Goal: Obtain resource: Obtain resource

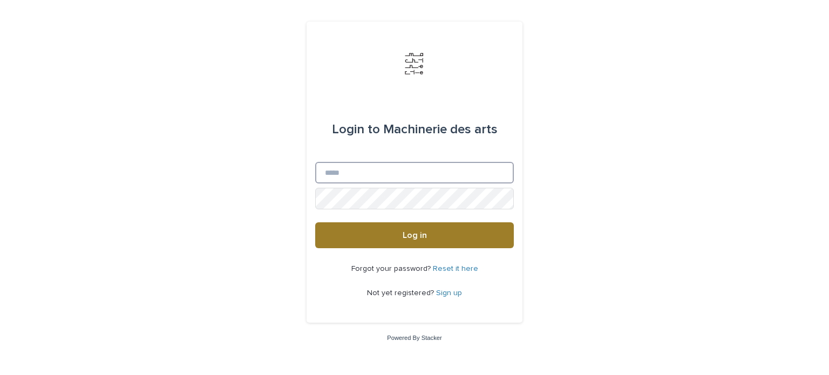
type input "**********"
click at [443, 239] on button "Log in" at bounding box center [414, 235] width 199 height 26
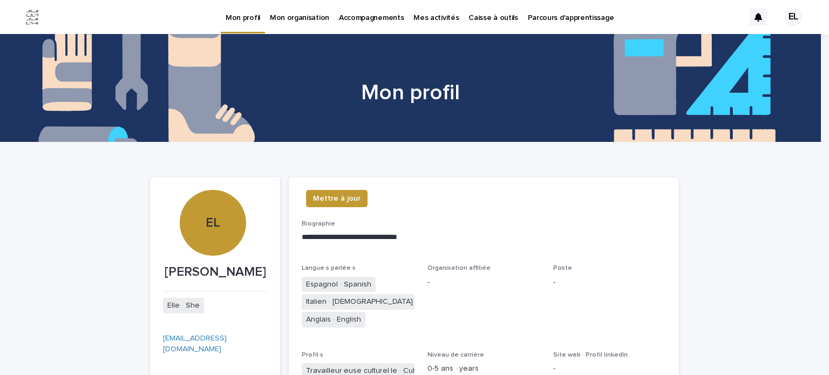
click at [483, 19] on p "Caisse à outils" at bounding box center [492, 11] width 49 height 23
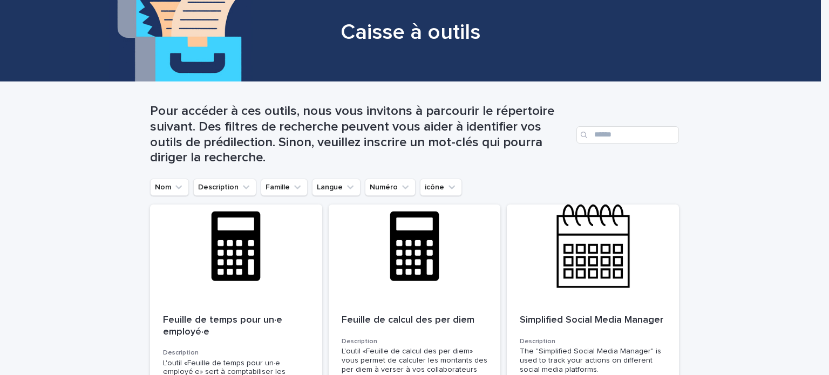
scroll to position [108, 0]
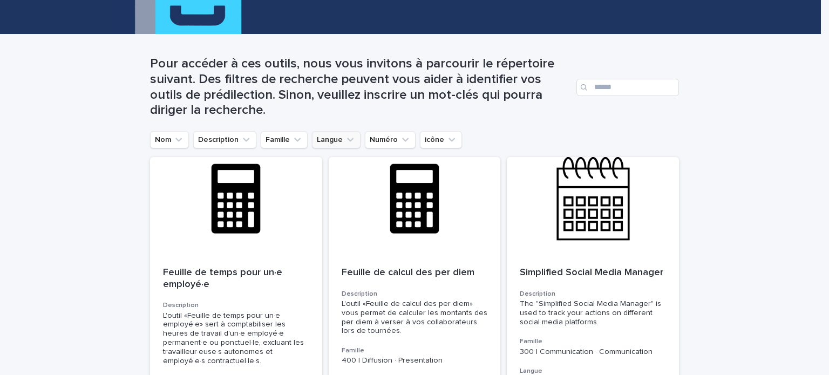
click at [345, 144] on icon "Langue" at bounding box center [350, 139] width 11 height 11
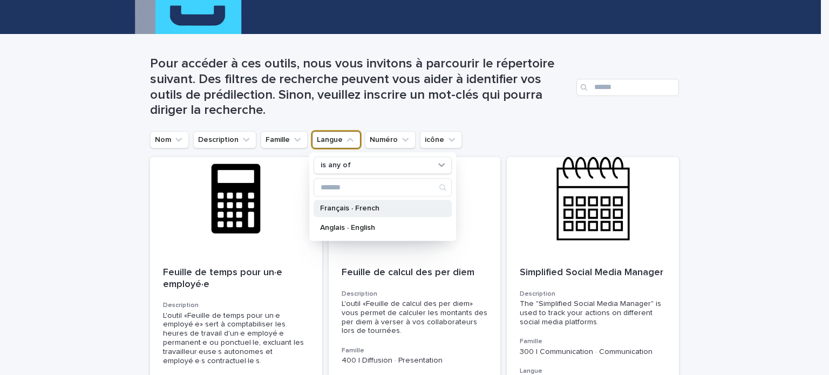
click at [349, 209] on p "Français · French" at bounding box center [377, 208] width 114 height 8
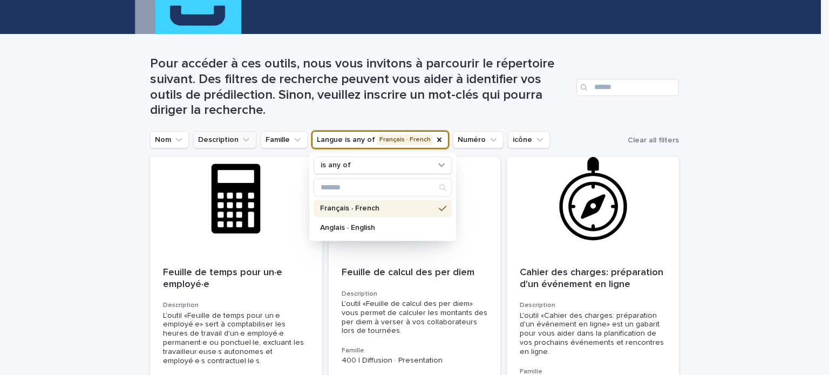
click at [242, 142] on icon "Description" at bounding box center [246, 139] width 11 height 11
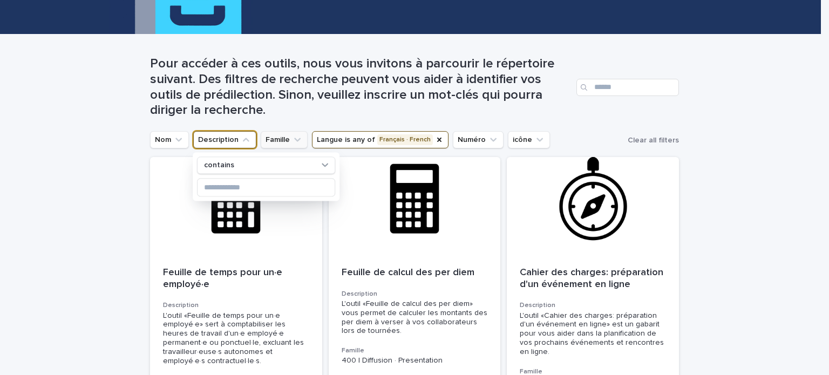
click at [294, 136] on icon "Famille" at bounding box center [297, 139] width 11 height 11
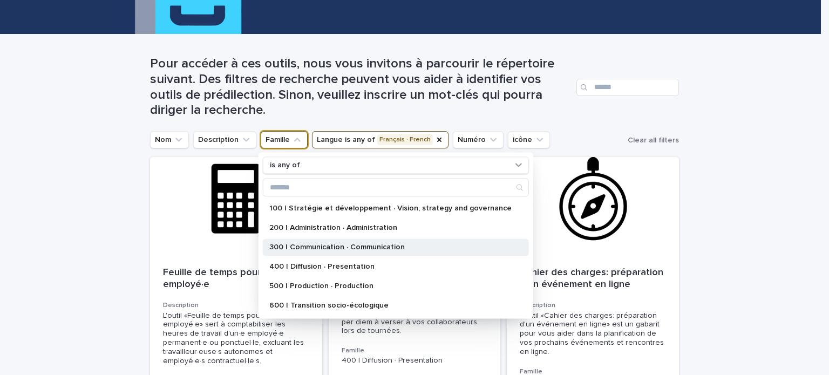
scroll to position [162, 0]
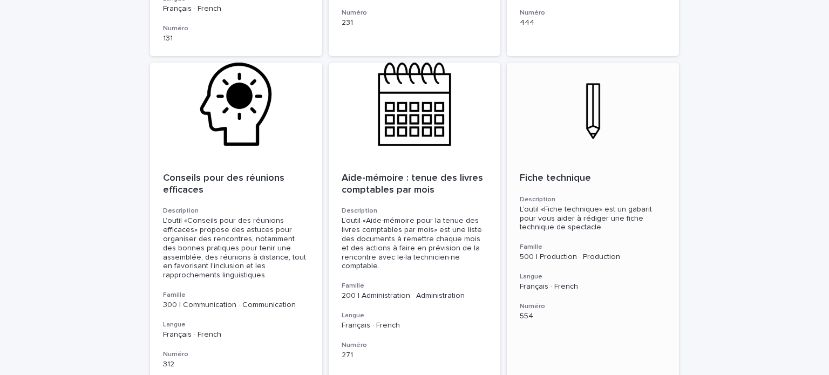
scroll to position [917, 0]
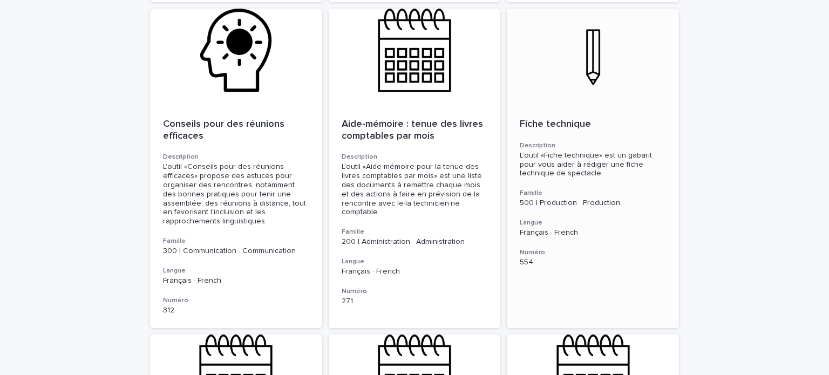
click at [572, 119] on p "Fiche technique" at bounding box center [592, 125] width 146 height 12
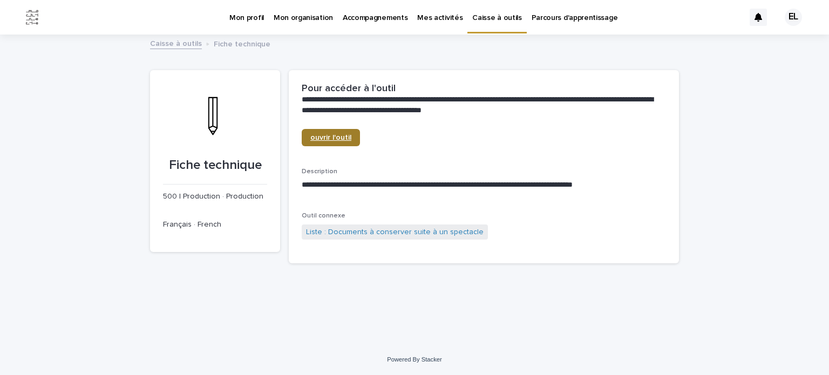
click at [318, 146] on link "ouvrir l'outil" at bounding box center [331, 137] width 58 height 17
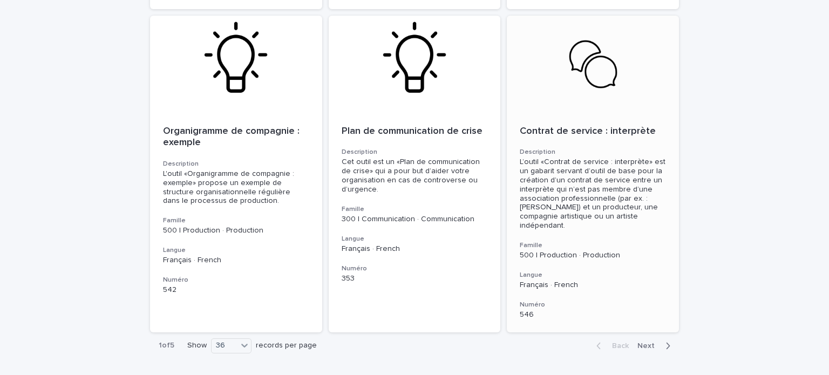
scroll to position [3804, 0]
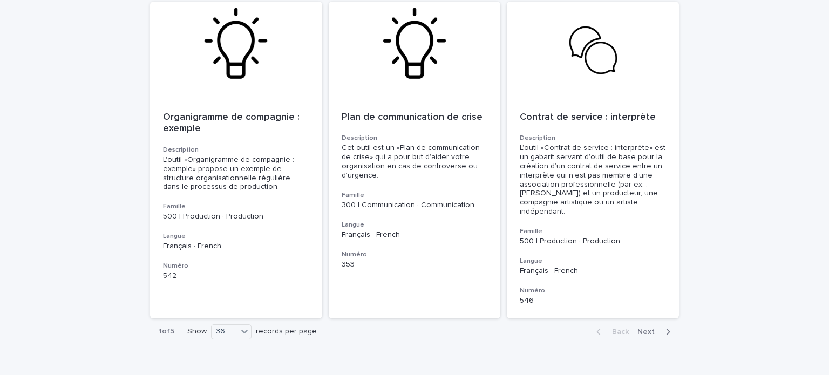
click at [641, 328] on span "Next" at bounding box center [649, 332] width 24 height 8
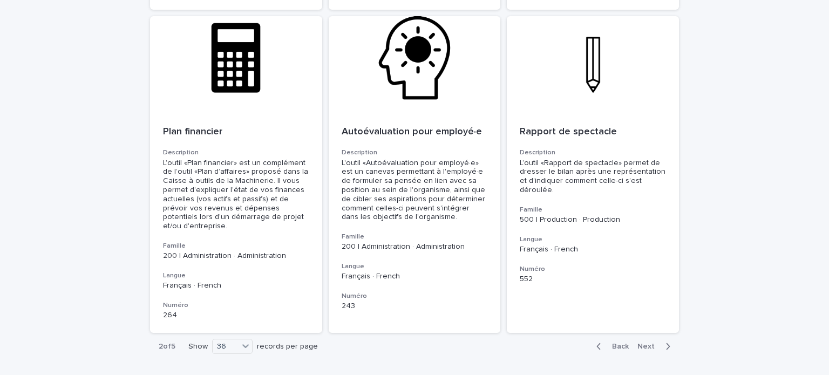
scroll to position [3858, 0]
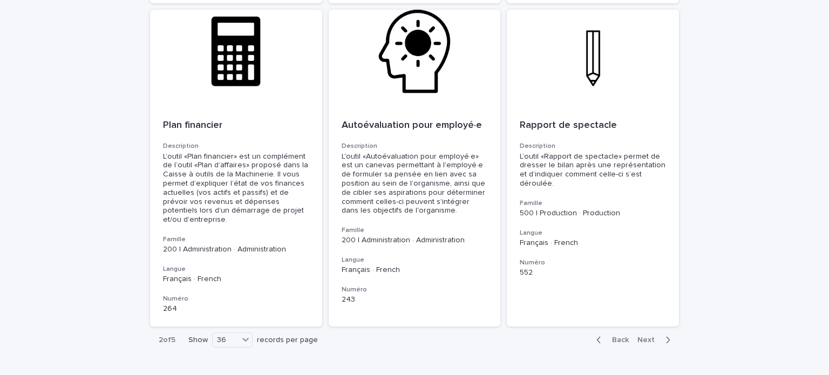
click at [645, 336] on span "Next" at bounding box center [649, 340] width 24 height 8
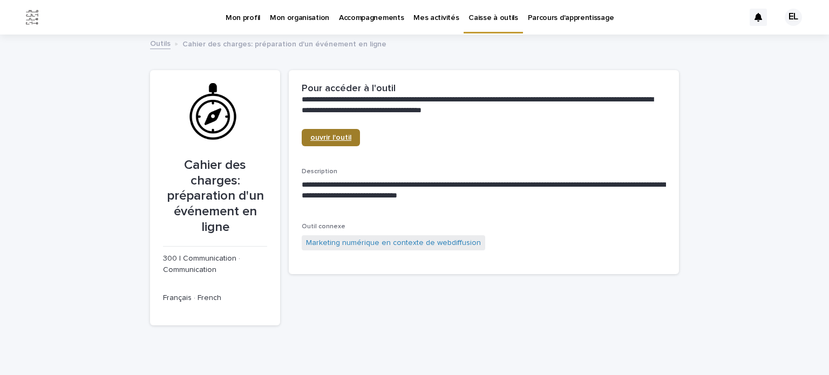
click at [331, 139] on span "ouvrir l'outil" at bounding box center [330, 138] width 41 height 8
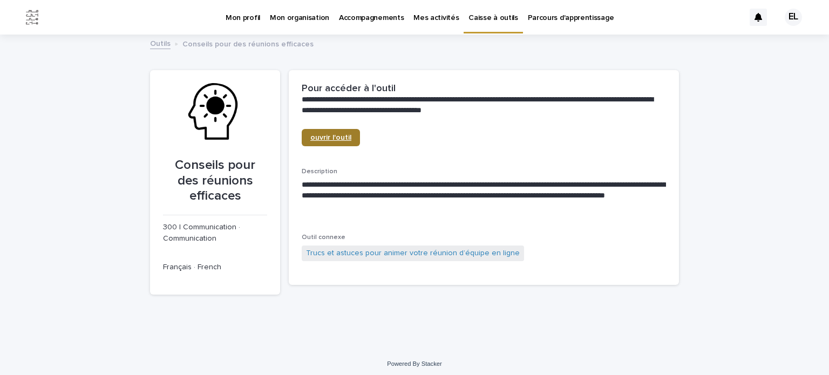
click at [324, 135] on span "ouvrir l'outil" at bounding box center [330, 138] width 41 height 8
click at [313, 138] on span "ouvrir l'outil" at bounding box center [330, 138] width 41 height 8
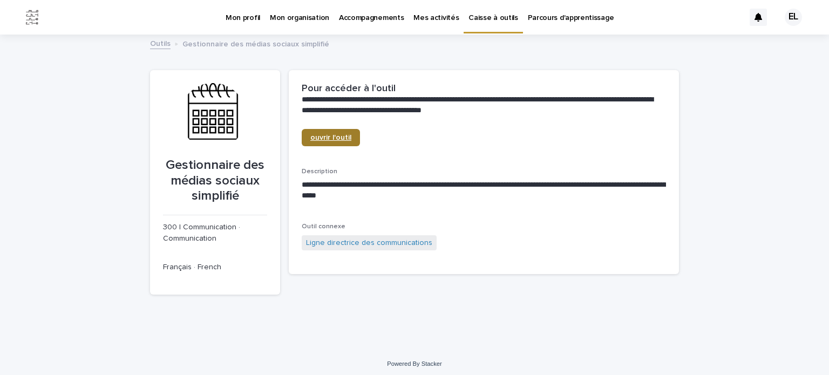
click at [338, 136] on span "ouvrir l'outil" at bounding box center [330, 138] width 41 height 8
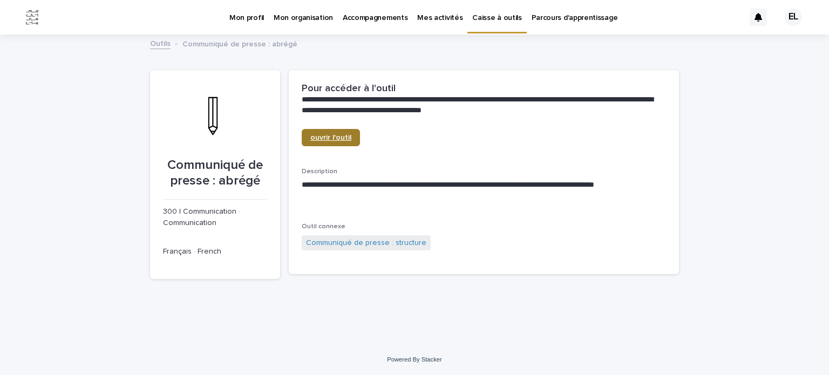
click at [342, 138] on span "ouvrir l'outil" at bounding box center [330, 138] width 41 height 8
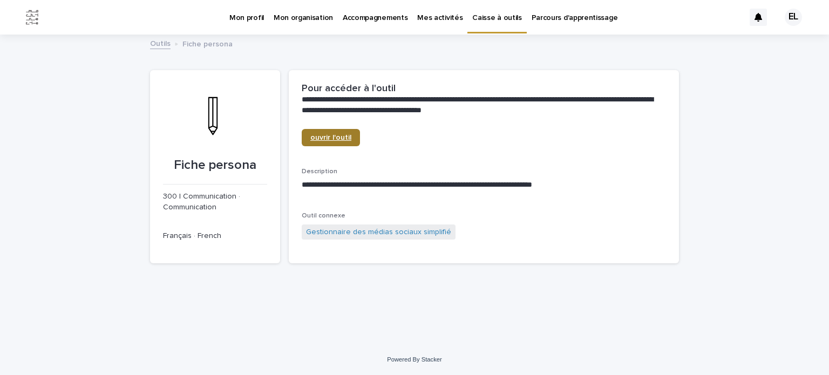
click at [342, 136] on span "ouvrir l'outil" at bounding box center [330, 138] width 41 height 8
